Goal: Task Accomplishment & Management: Manage account settings

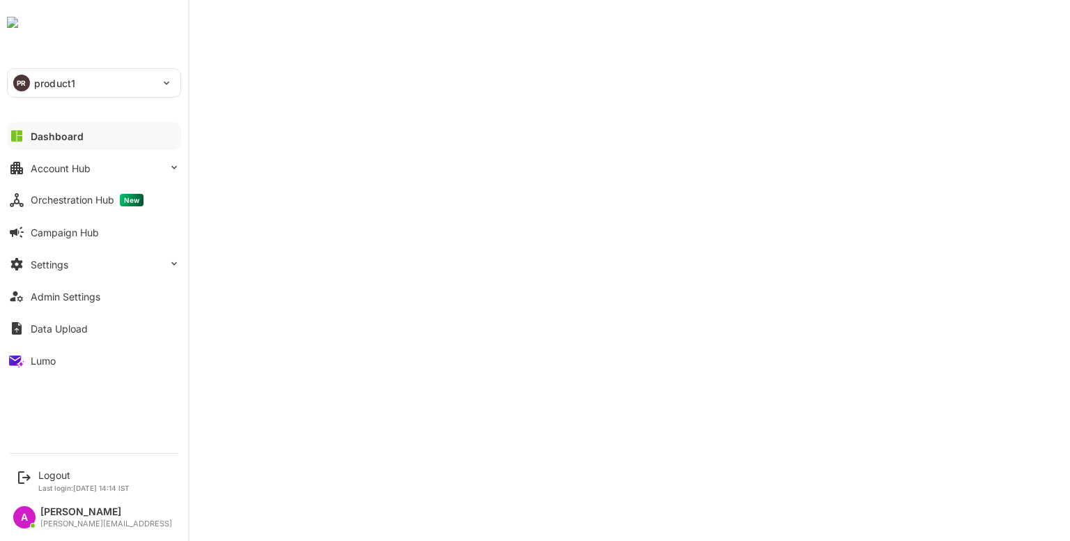
click at [56, 171] on div "Account Hub" at bounding box center [61, 168] width 60 height 12
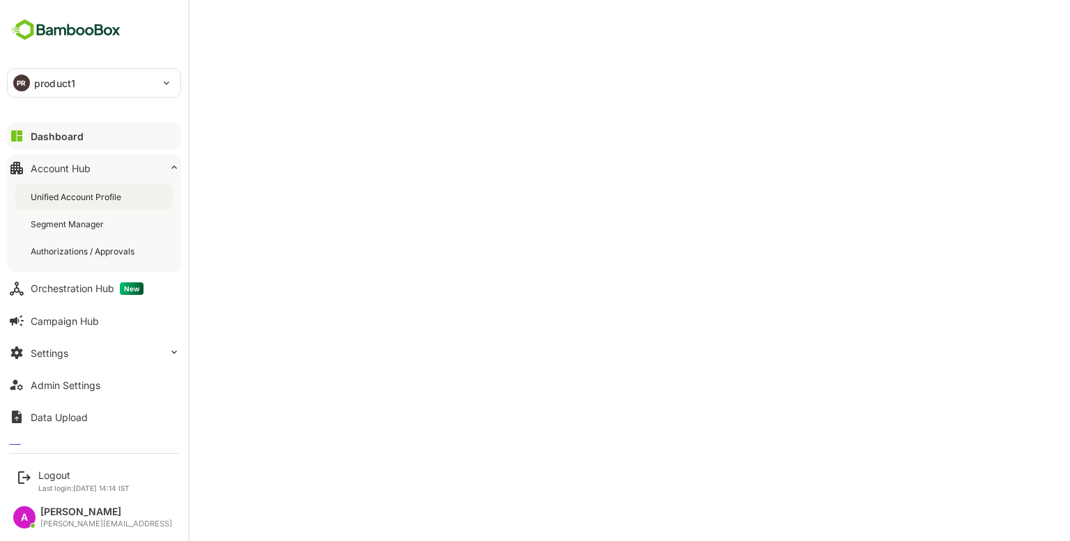
click at [76, 201] on div "Unified Account Profile" at bounding box center [77, 197] width 93 height 12
click at [63, 126] on button "Dashboard" at bounding box center [94, 136] width 174 height 28
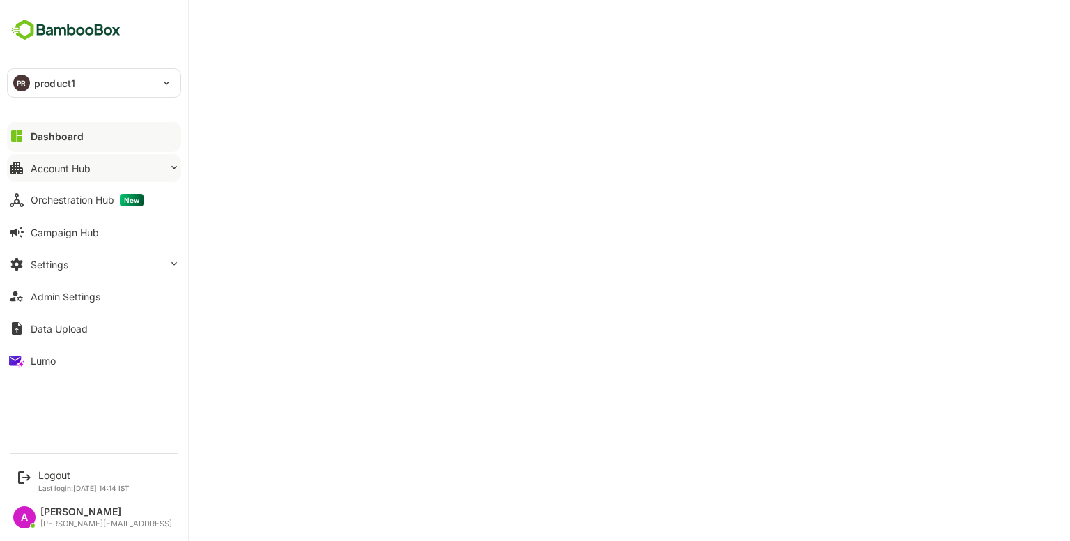
click at [77, 181] on button "Account Hub" at bounding box center [94, 168] width 174 height 28
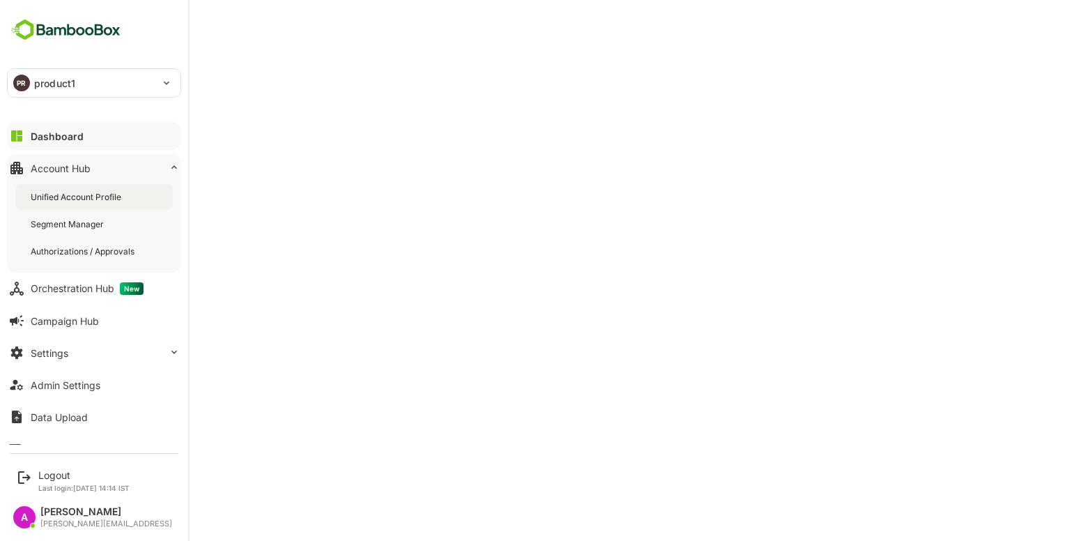
click at [93, 196] on div "Unified Account Profile" at bounding box center [77, 197] width 93 height 12
click at [31, 145] on button "Dashboard" at bounding box center [94, 136] width 174 height 28
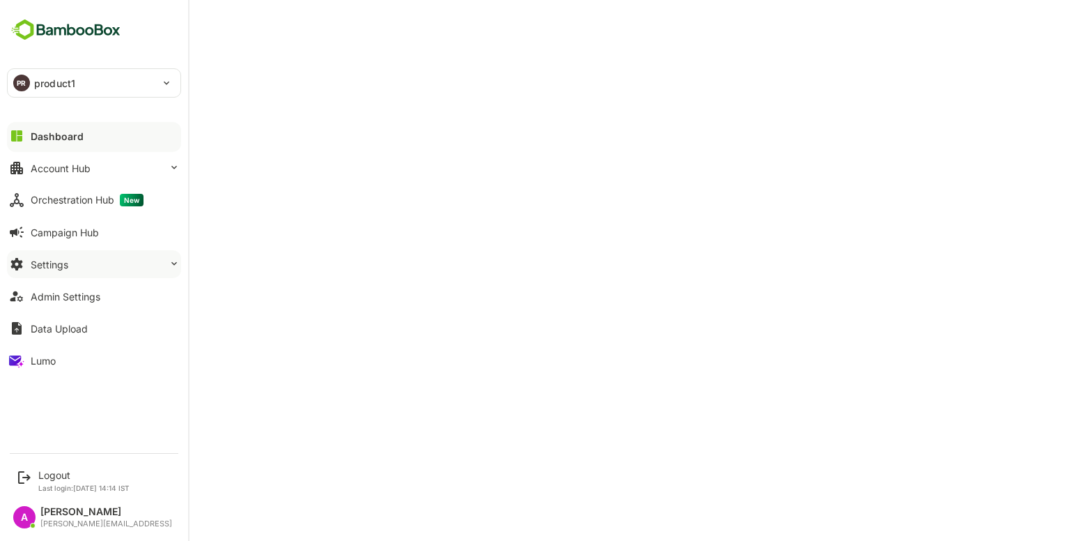
click at [131, 266] on button "Settings" at bounding box center [94, 264] width 174 height 28
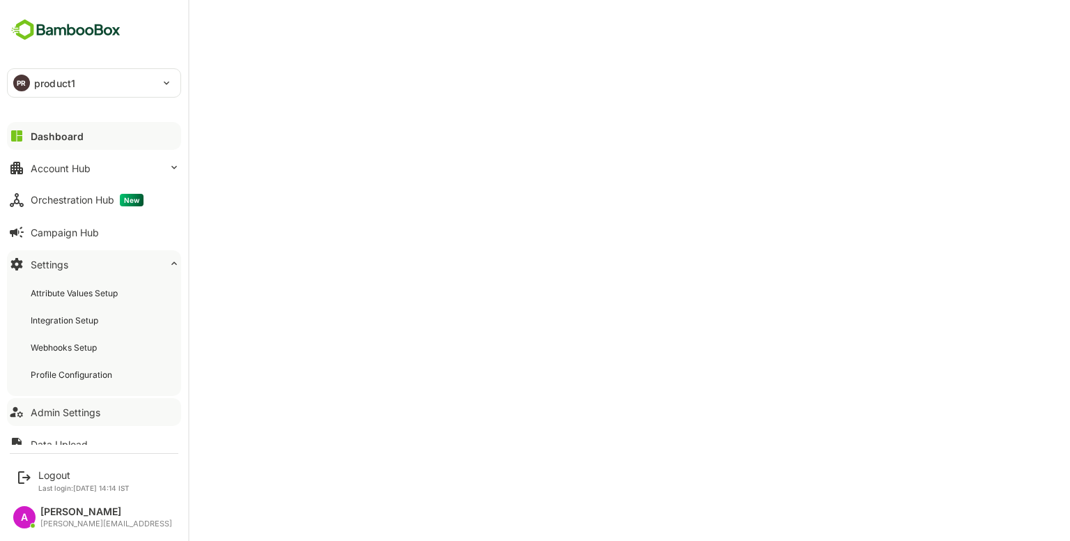
scroll to position [47, 0]
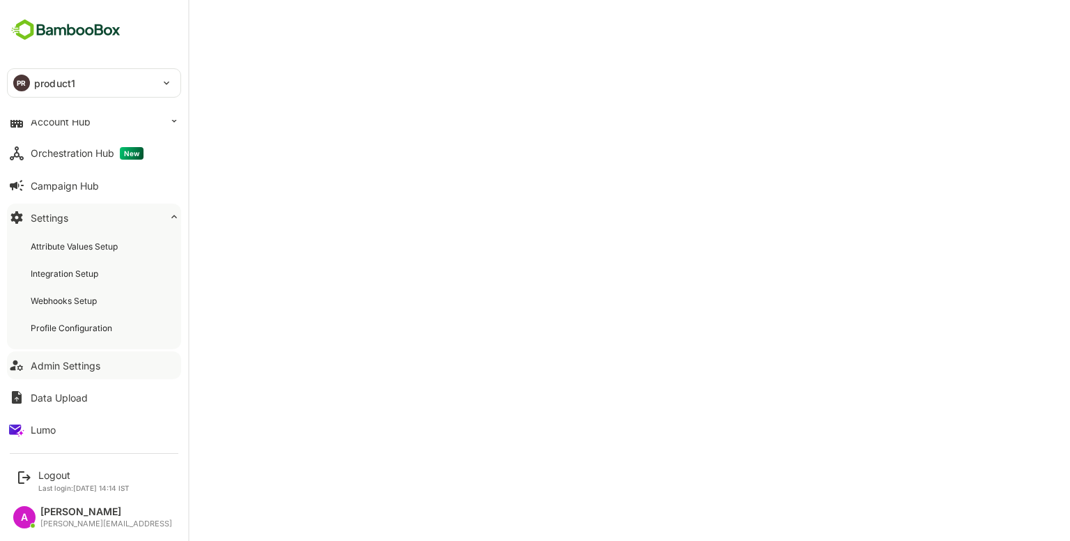
click at [89, 363] on div "Admin Settings" at bounding box center [66, 365] width 70 height 12
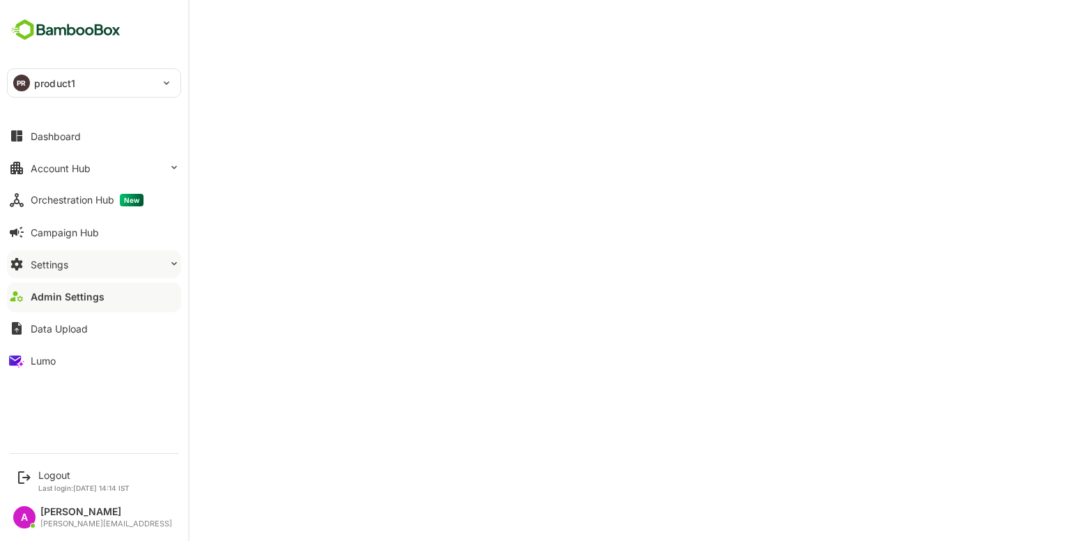
click at [82, 264] on button "Settings" at bounding box center [94, 264] width 174 height 28
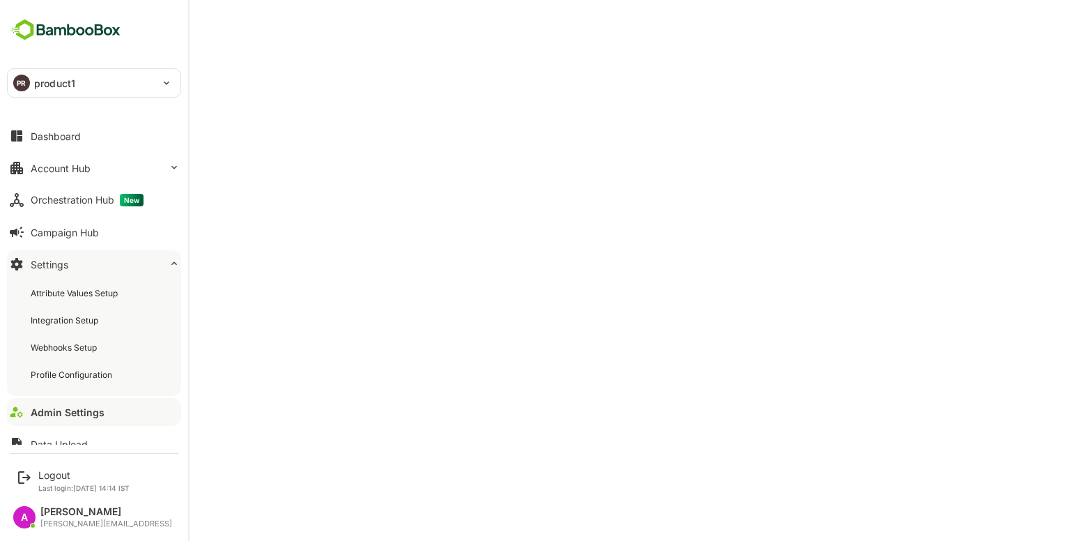
click at [102, 406] on div "Admin Settings" at bounding box center [68, 412] width 74 height 12
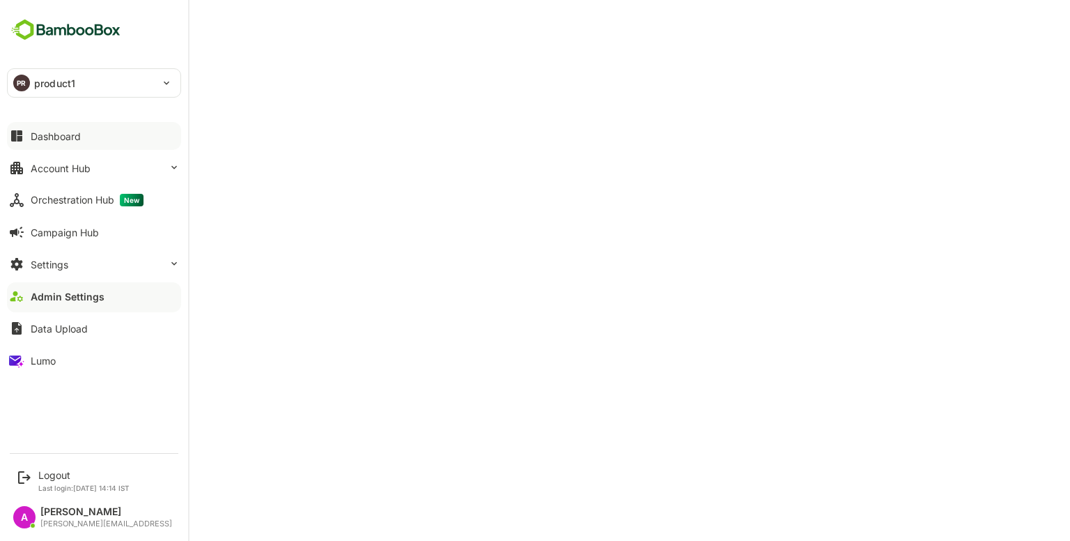
click at [82, 144] on button "Dashboard" at bounding box center [94, 136] width 174 height 28
click at [92, 302] on button "Admin Settings" at bounding box center [94, 296] width 174 height 28
click at [54, 475] on div "Logout" at bounding box center [83, 475] width 91 height 12
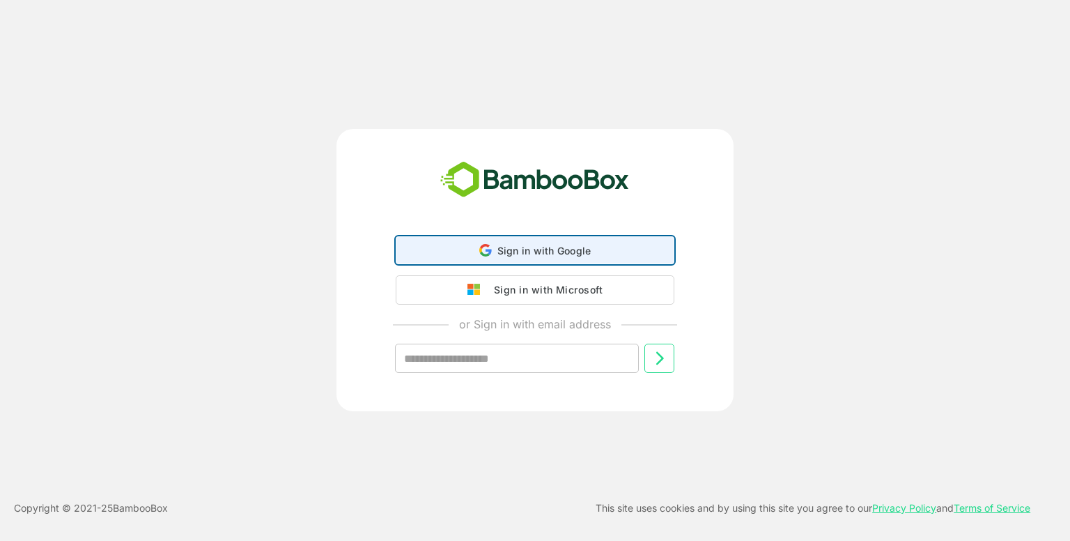
click at [568, 258] on div "Sign in with Google Sign in with Google. Opens in new tab" at bounding box center [535, 250] width 261 height 26
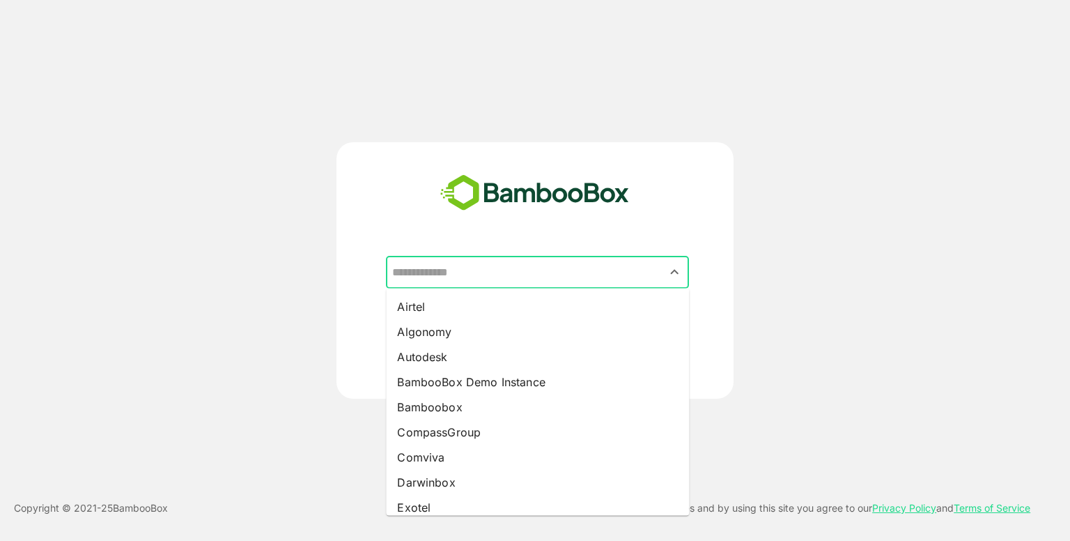
click at [524, 266] on input "text" at bounding box center [537, 272] width 297 height 26
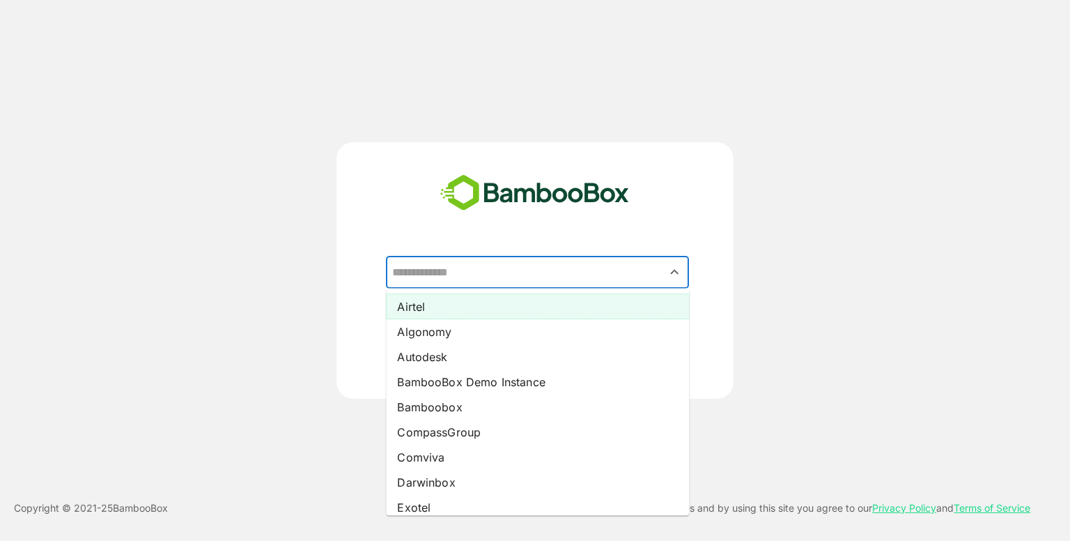
click at [474, 313] on li "Airtel" at bounding box center [537, 306] width 303 height 25
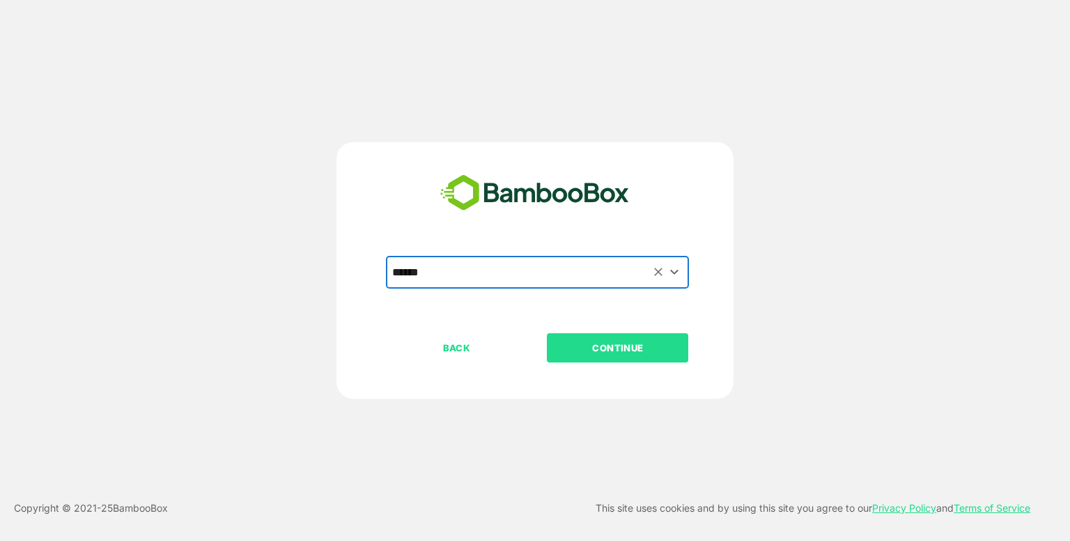
type input "******"
click at [633, 355] on p "CONTINUE" at bounding box center [617, 347] width 139 height 15
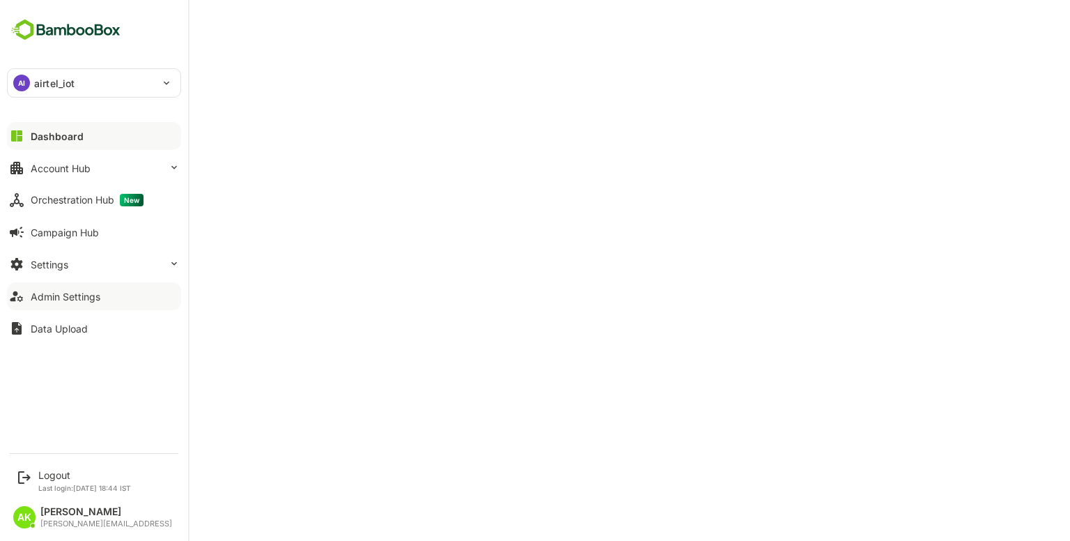
click at [76, 304] on button "Admin Settings" at bounding box center [94, 296] width 174 height 28
click at [54, 472] on div "Logout" at bounding box center [84, 475] width 93 height 12
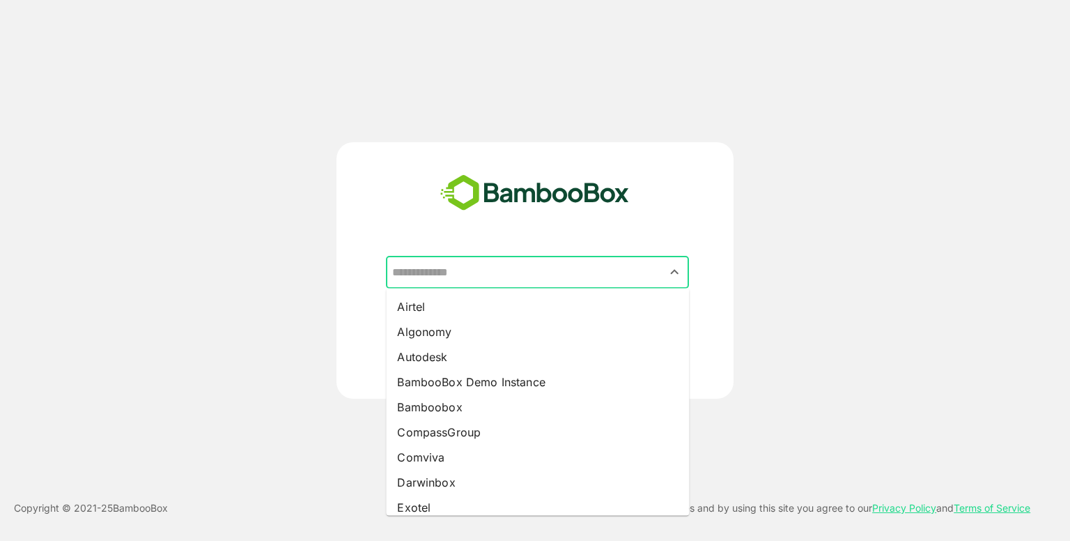
click at [547, 277] on input "text" at bounding box center [537, 272] width 297 height 26
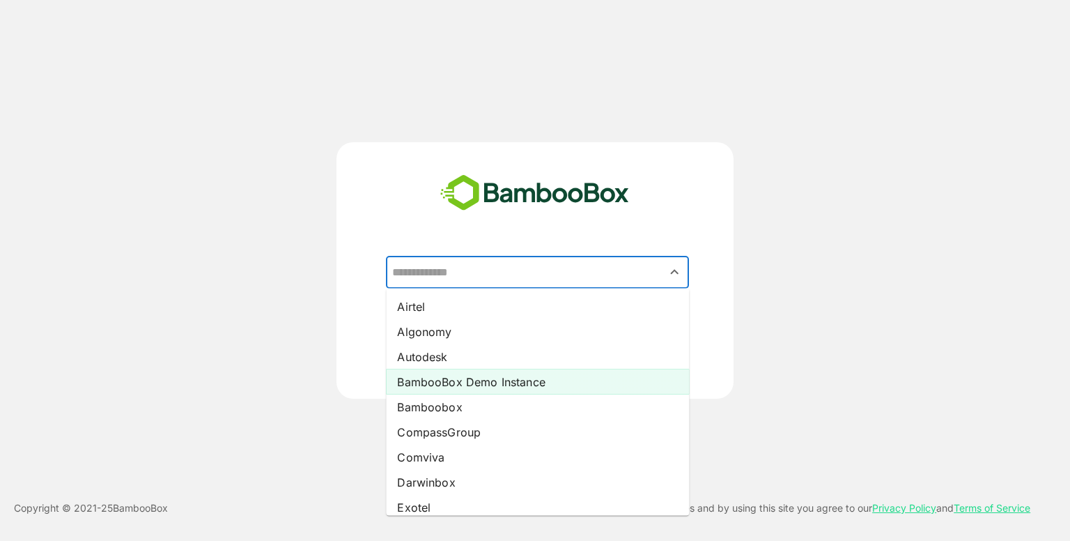
click at [494, 377] on li "BambooBox Demo Instance" at bounding box center [537, 381] width 303 height 25
type input "**********"
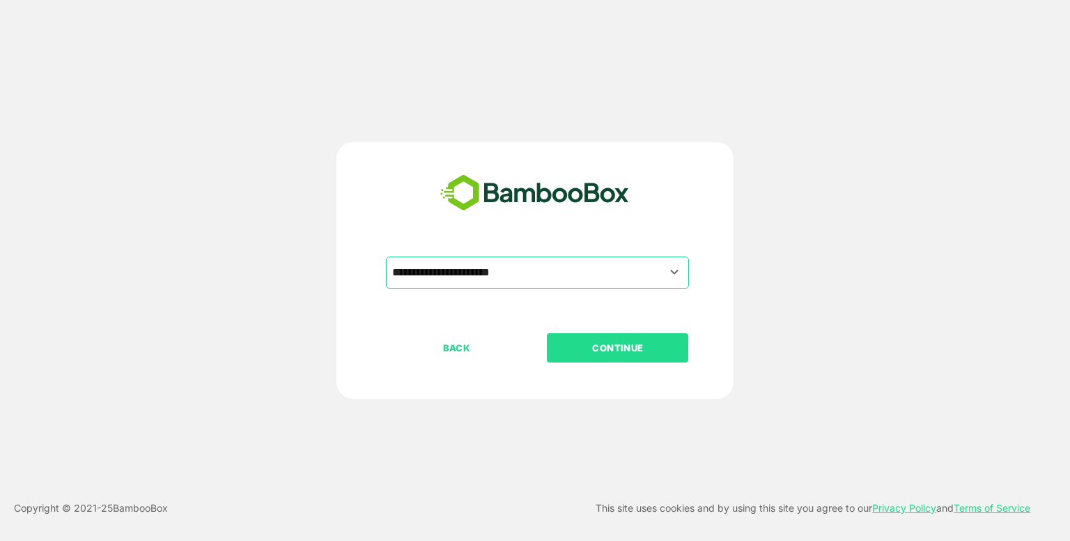
click at [616, 338] on button "CONTINUE" at bounding box center [617, 347] width 141 height 29
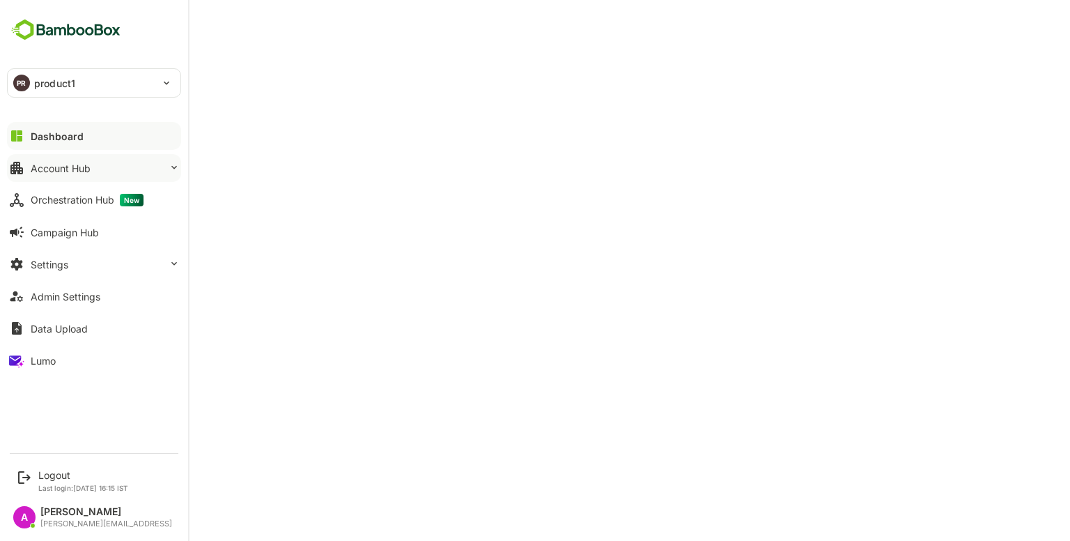
click at [90, 162] on div "Account Hub" at bounding box center [61, 168] width 60 height 12
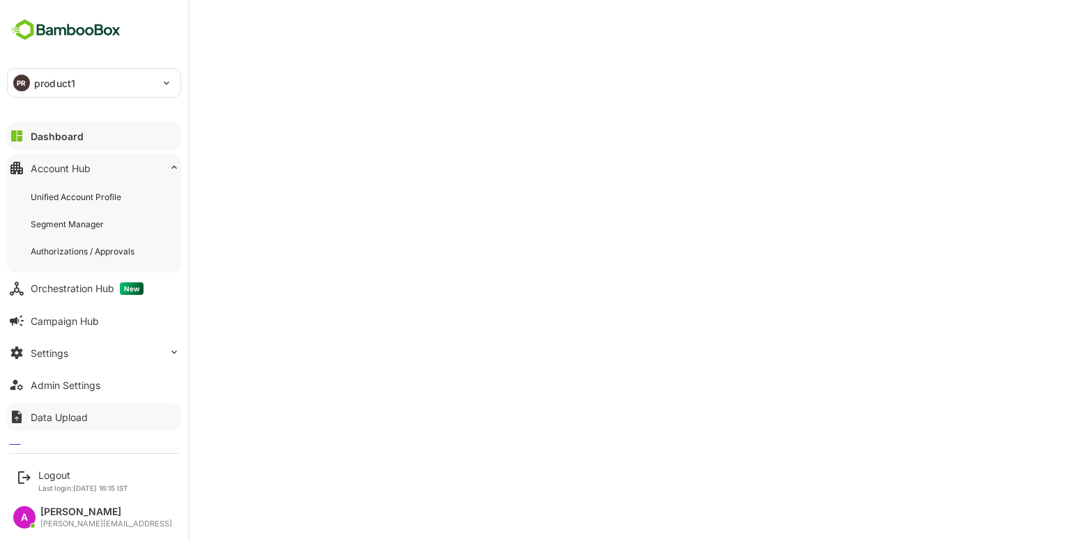
scroll to position [20, 0]
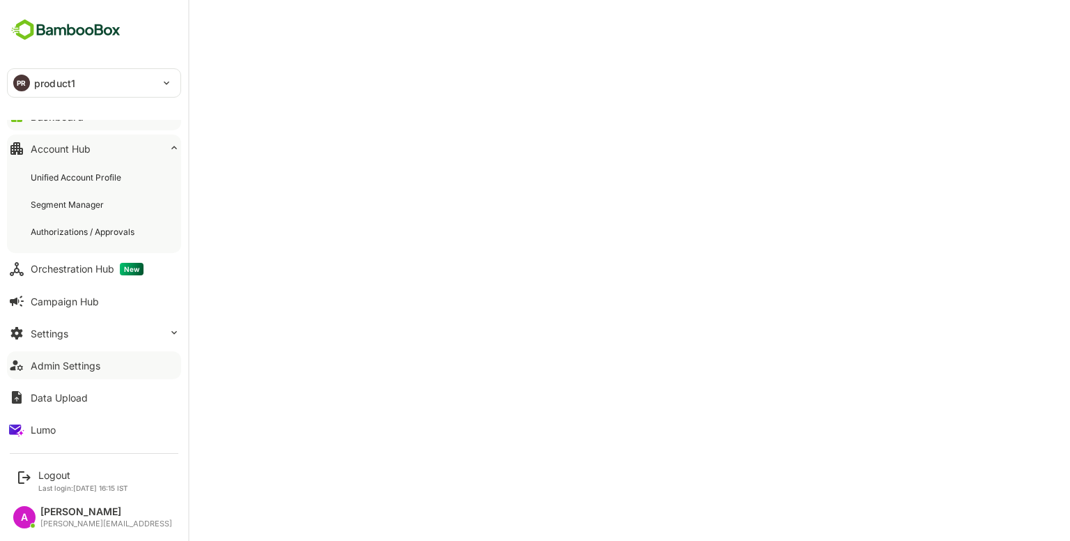
click at [85, 360] on div "Admin Settings" at bounding box center [66, 365] width 70 height 12
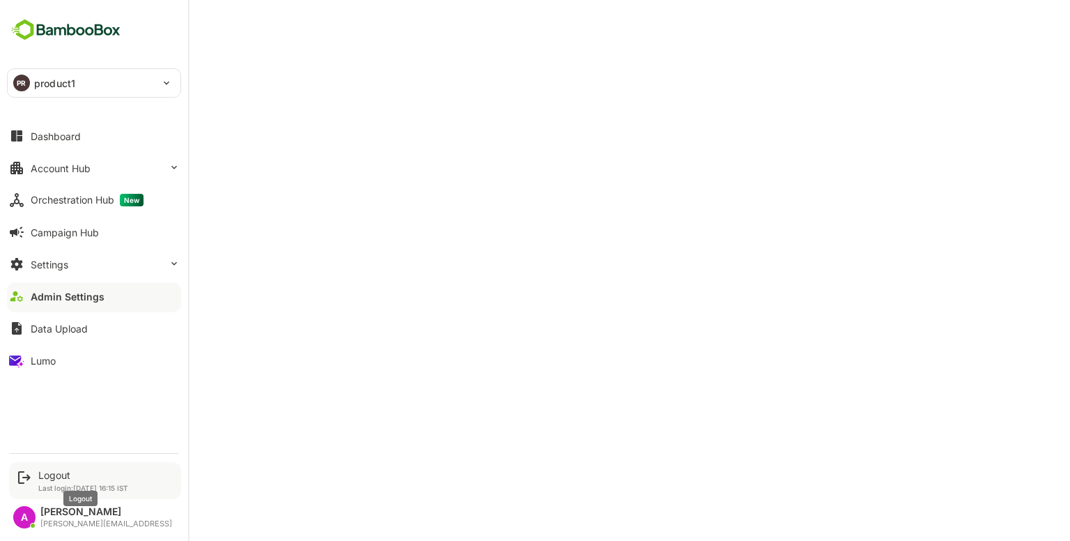
click at [66, 479] on div "Logout" at bounding box center [83, 475] width 90 height 12
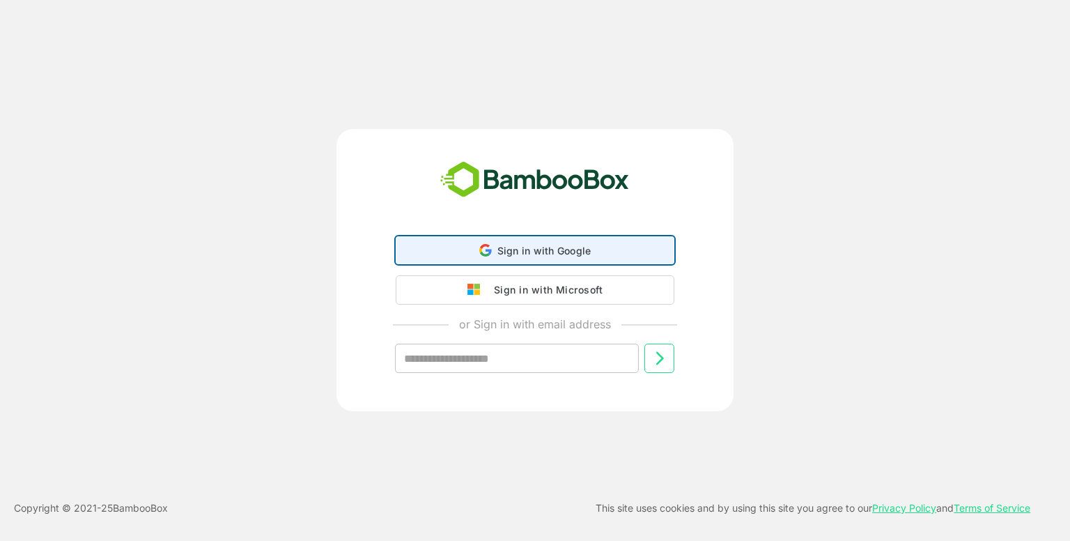
click at [568, 240] on div "Sign in with Google Sign in with Google. Opens in new tab" at bounding box center [535, 250] width 261 height 26
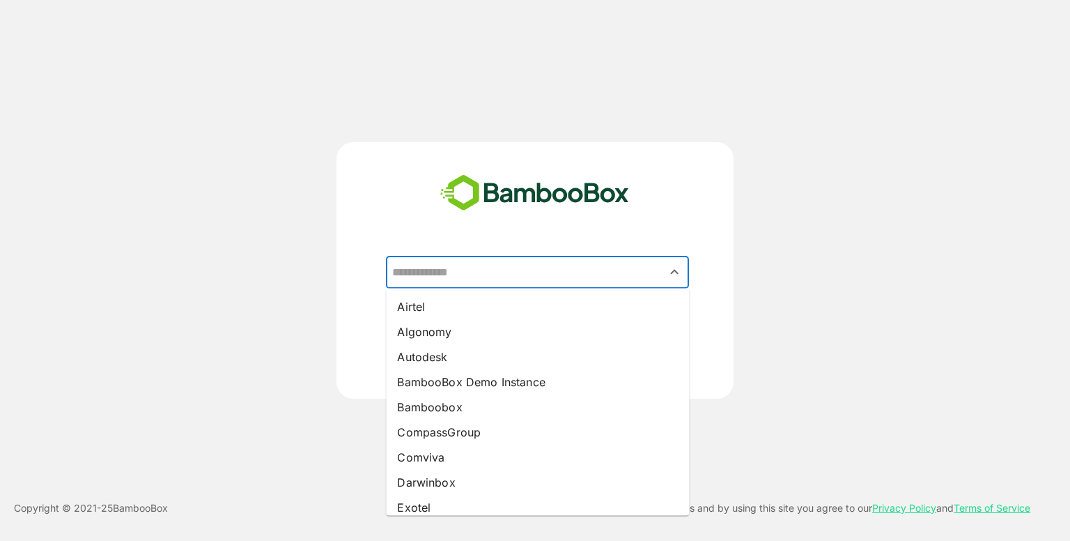
click at [496, 265] on input "text" at bounding box center [537, 272] width 297 height 26
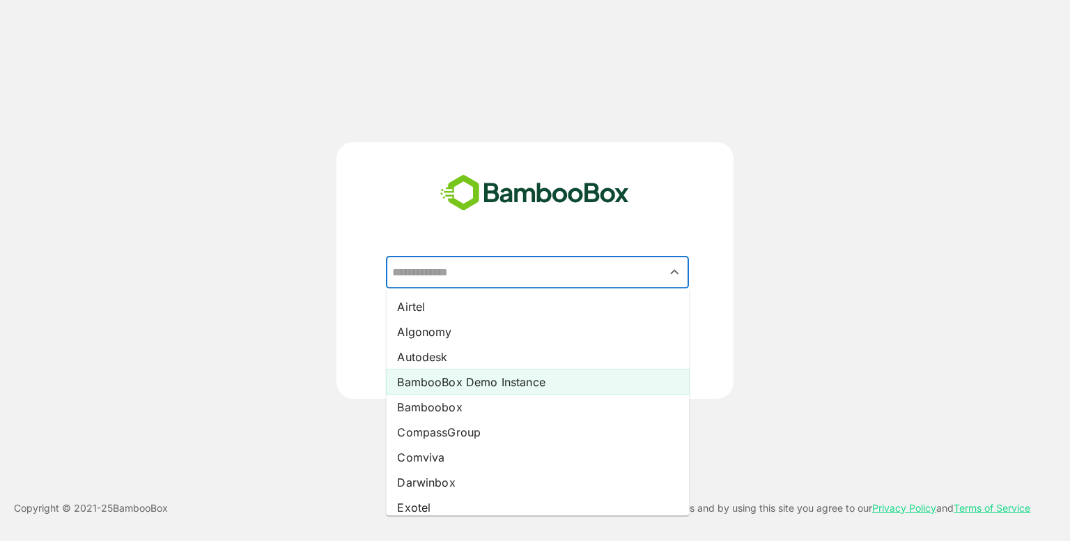
click at [513, 372] on li "BambooBox Demo Instance" at bounding box center [537, 381] width 303 height 25
type input "**********"
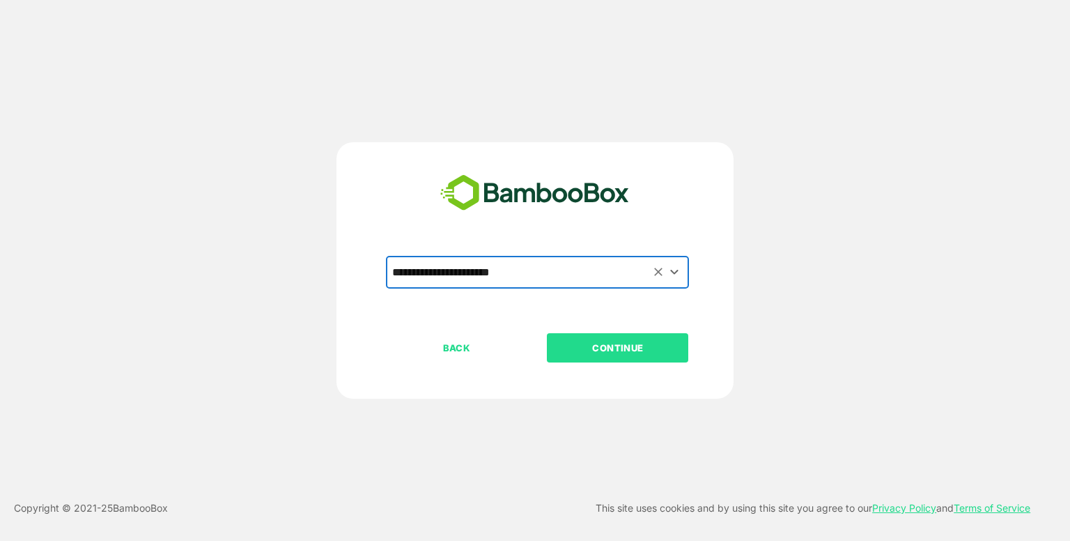
click at [632, 355] on button "CONTINUE" at bounding box center [617, 347] width 141 height 29
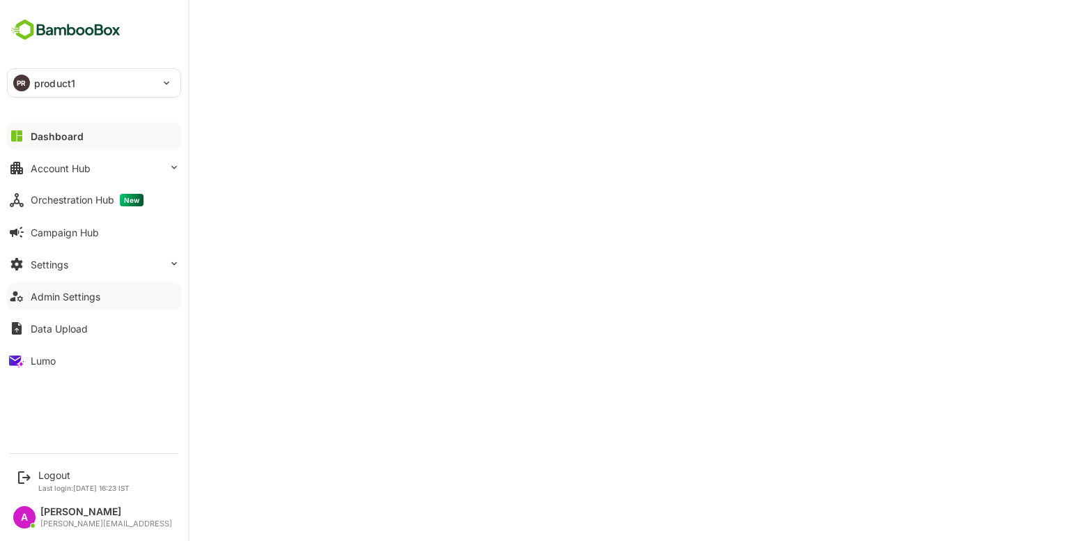
click at [98, 289] on button "Admin Settings" at bounding box center [94, 296] width 174 height 28
click at [70, 132] on div "Dashboard" at bounding box center [56, 136] width 50 height 12
click at [86, 292] on div "Admin Settings" at bounding box center [66, 296] width 70 height 12
click at [59, 469] on div "Logout" at bounding box center [83, 475] width 91 height 12
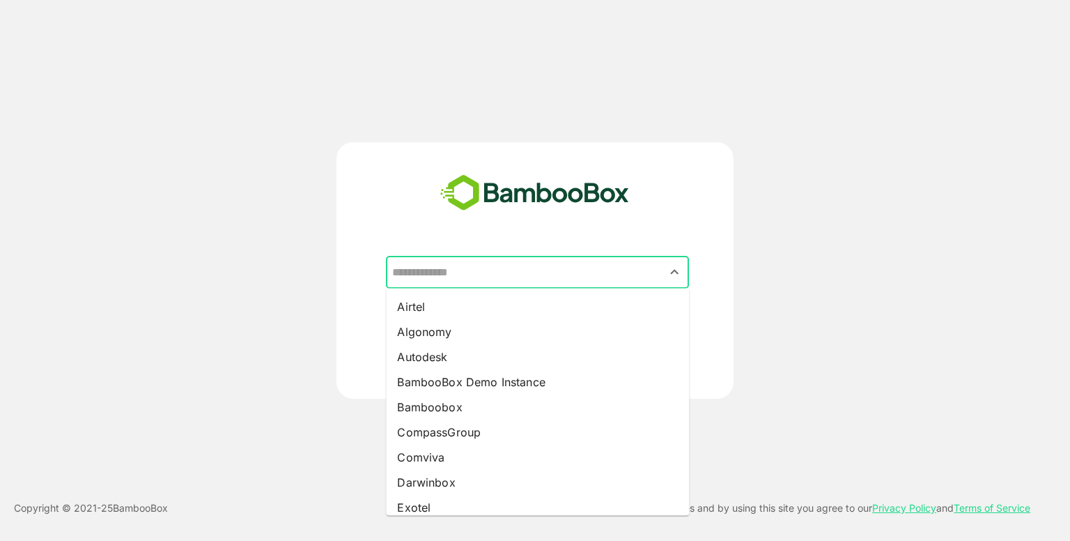
click at [492, 282] on input "text" at bounding box center [537, 272] width 297 height 26
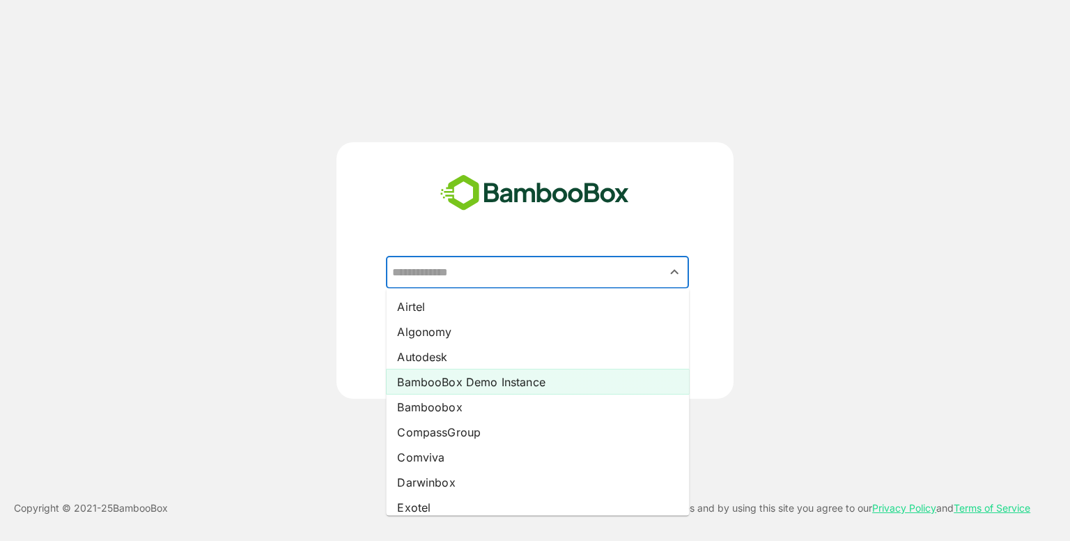
click at [509, 382] on li "BambooBox Demo Instance" at bounding box center [537, 381] width 303 height 25
type input "**********"
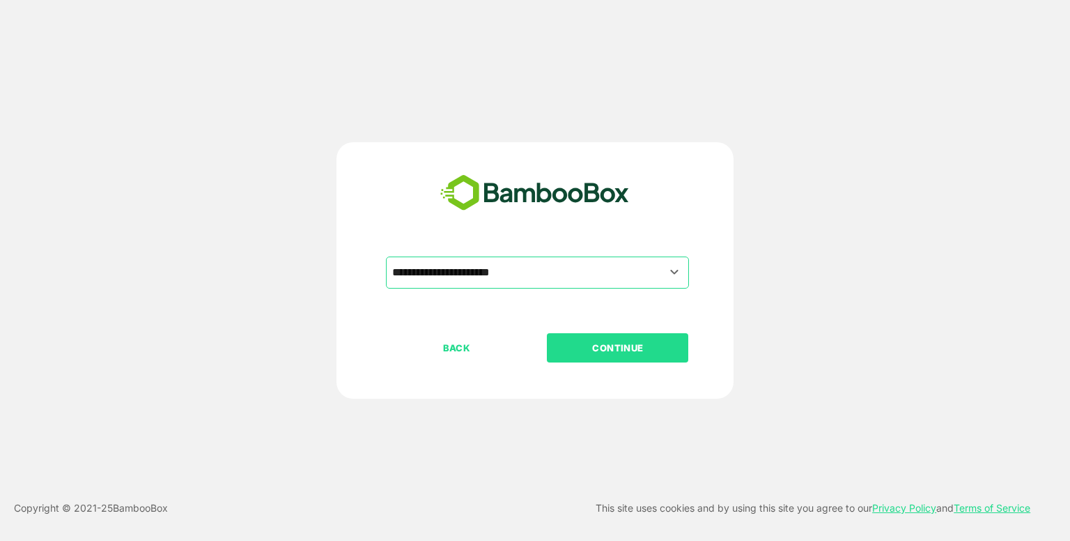
click at [621, 342] on p "CONTINUE" at bounding box center [617, 347] width 139 height 15
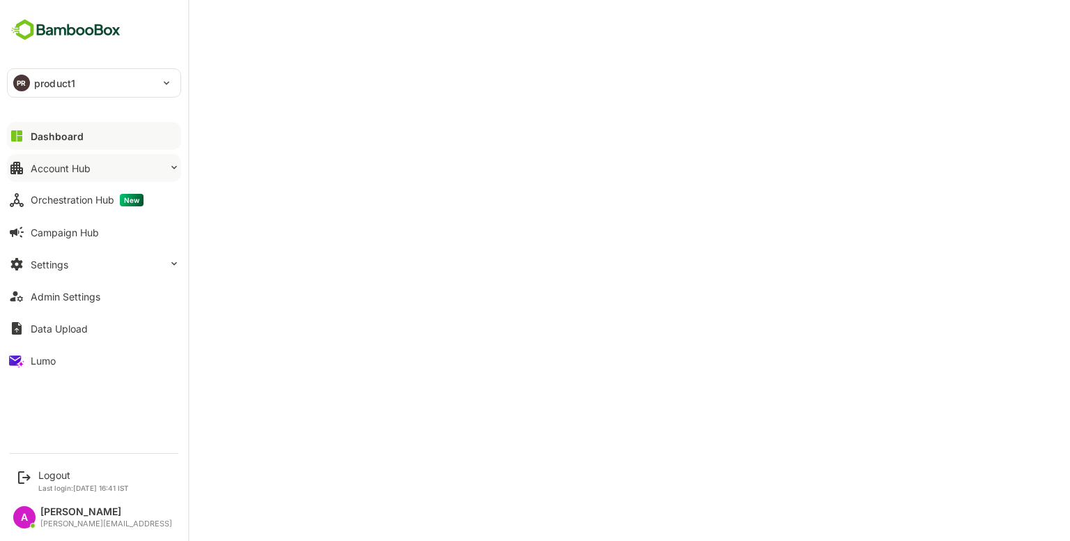
click at [77, 164] on div "Account Hub" at bounding box center [61, 168] width 60 height 12
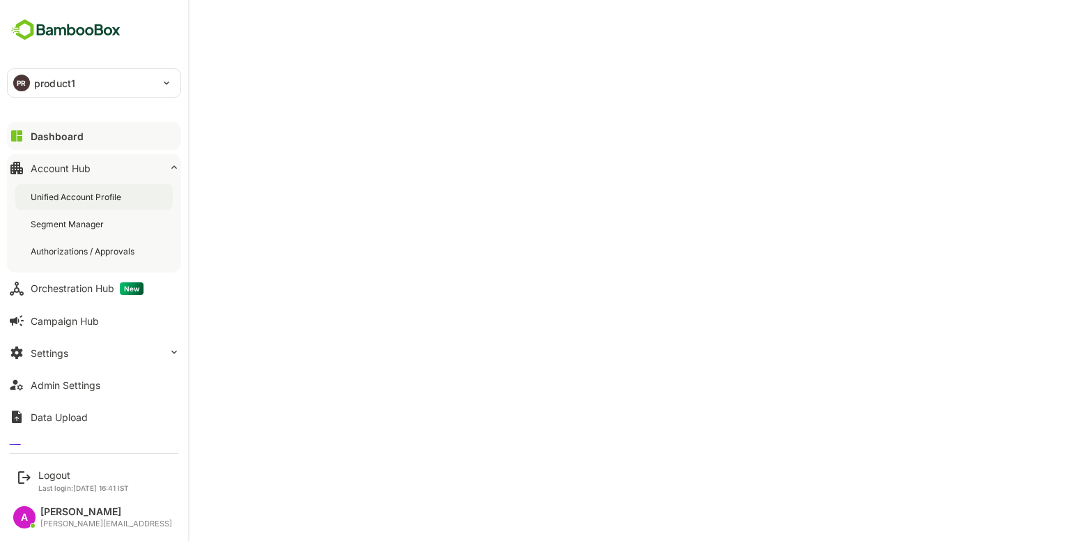
click at [118, 194] on div "Unified Account Profile" at bounding box center [77, 197] width 93 height 12
click at [92, 383] on div "Admin Settings" at bounding box center [66, 385] width 70 height 12
